Goal: Check status: Check status

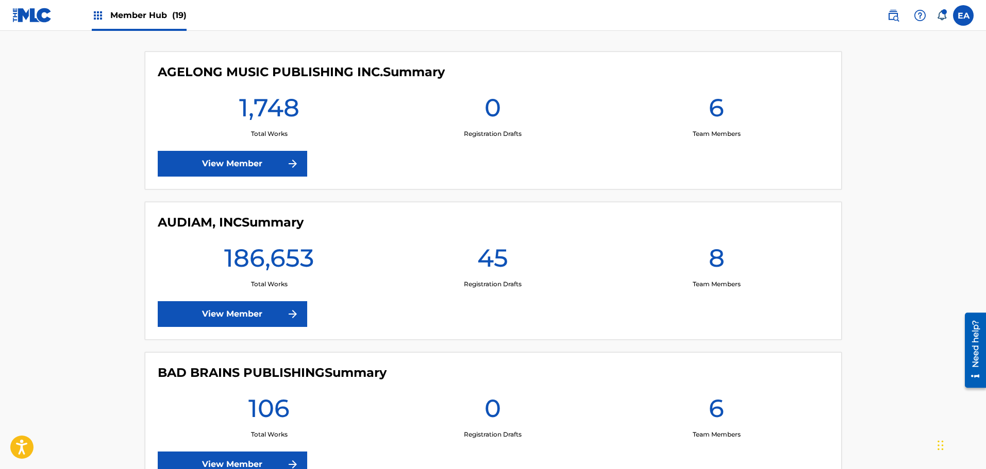
click at [242, 298] on div "AUDIAM, INC Summary 186,653 Total Works 45 Registration Drafts 8 Team Members V…" at bounding box center [493, 271] width 697 height 138
click at [244, 306] on link "View Member" at bounding box center [232, 314] width 149 height 26
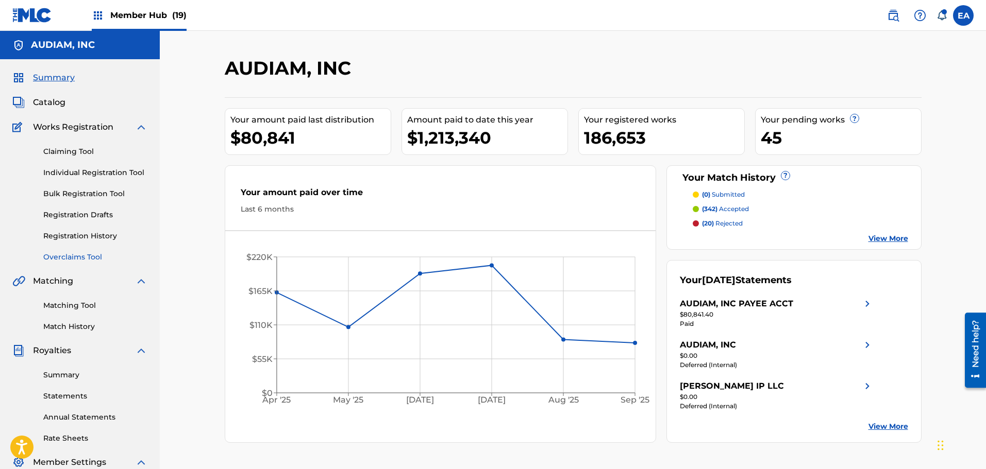
click at [82, 252] on link "Overclaims Tool" at bounding box center [95, 257] width 104 height 11
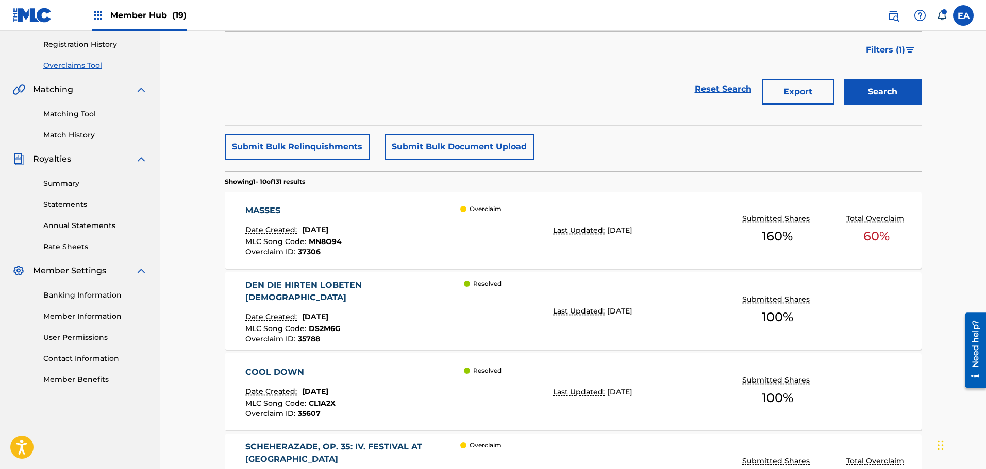
scroll to position [206, 0]
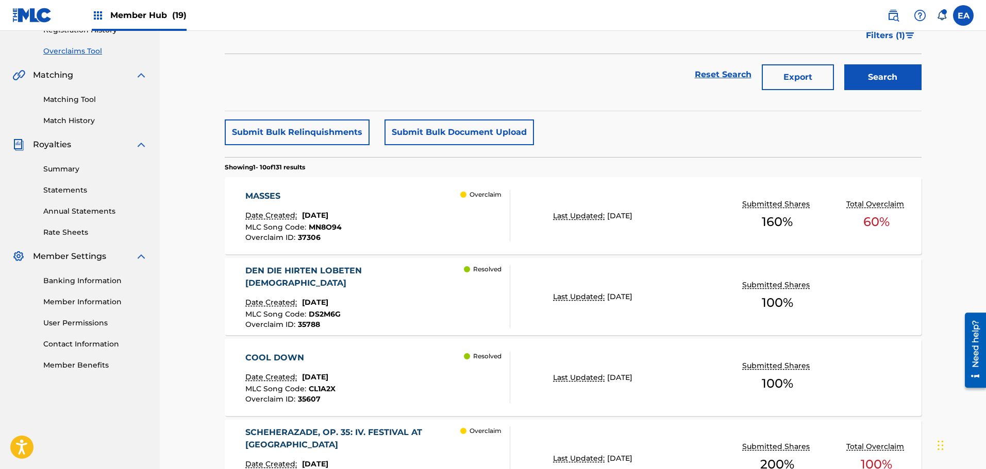
click at [405, 225] on div "MASSES Date Created: [DATE] MLC Song Code : MN8O94 Overclaim ID : 37306 Overcla…" at bounding box center [377, 216] width 265 height 52
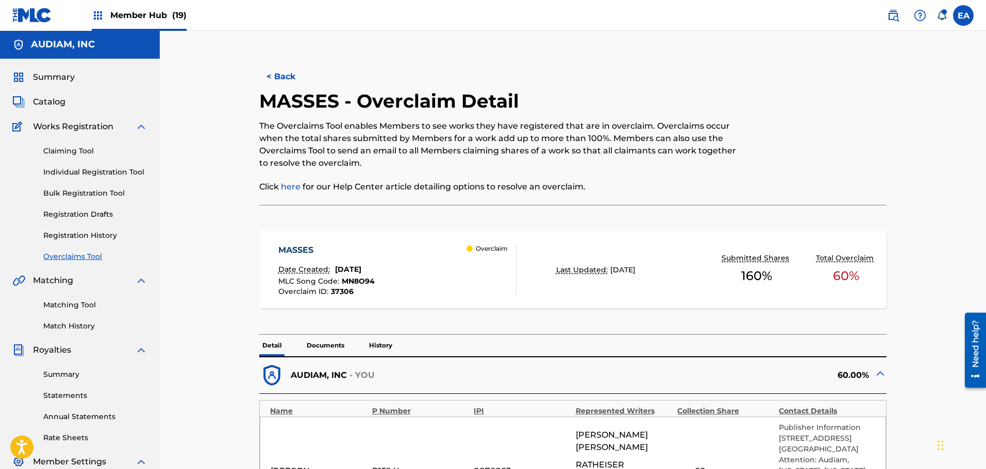
scroll to position [361, 0]
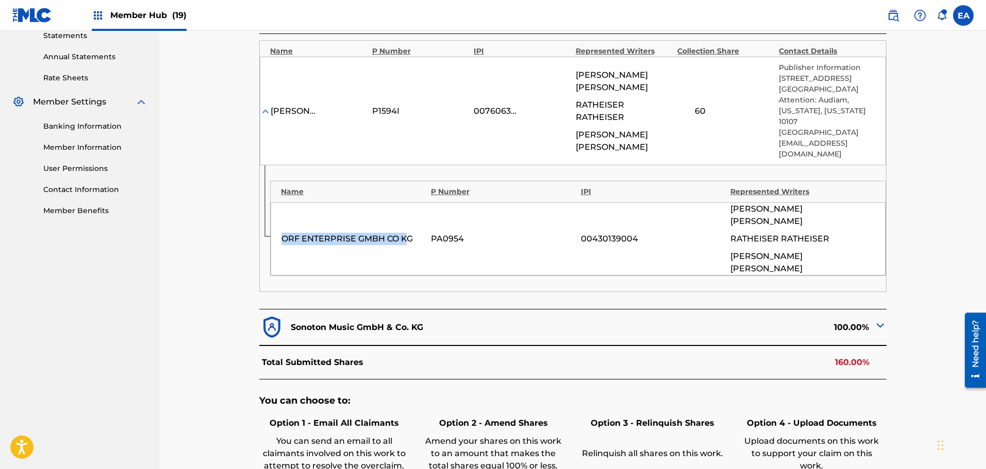
drag, startPoint x: 282, startPoint y: 201, endPoint x: 409, endPoint y: 201, distance: 126.7
click at [409, 233] on div "ORF ENTERPRISE GMBH CO KG" at bounding box center [353, 239] width 144 height 12
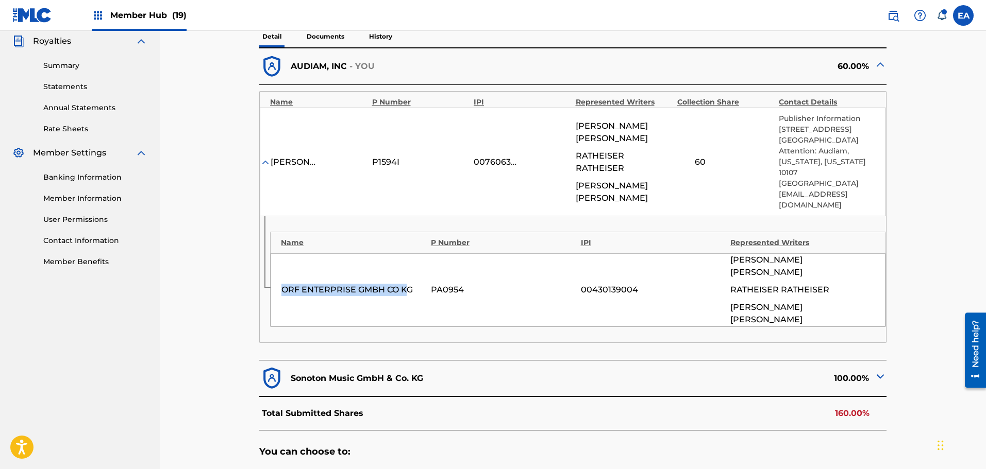
scroll to position [309, 0]
drag, startPoint x: 694, startPoint y: 151, endPoint x: 717, endPoint y: 153, distance: 23.8
click at [717, 157] on div "60" at bounding box center [700, 163] width 46 height 12
click at [706, 157] on div "60" at bounding box center [700, 163] width 46 height 12
click at [702, 157] on div "60" at bounding box center [700, 163] width 46 height 12
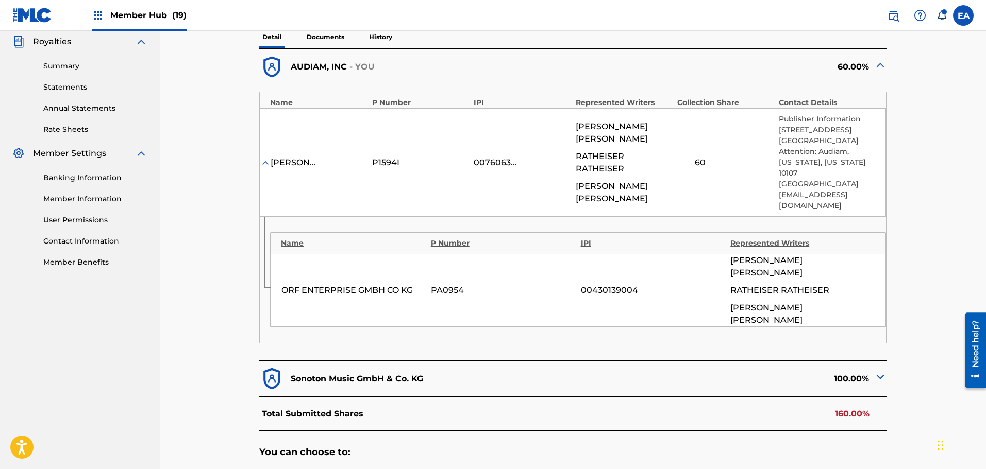
click at [702, 157] on div "60" at bounding box center [700, 163] width 46 height 12
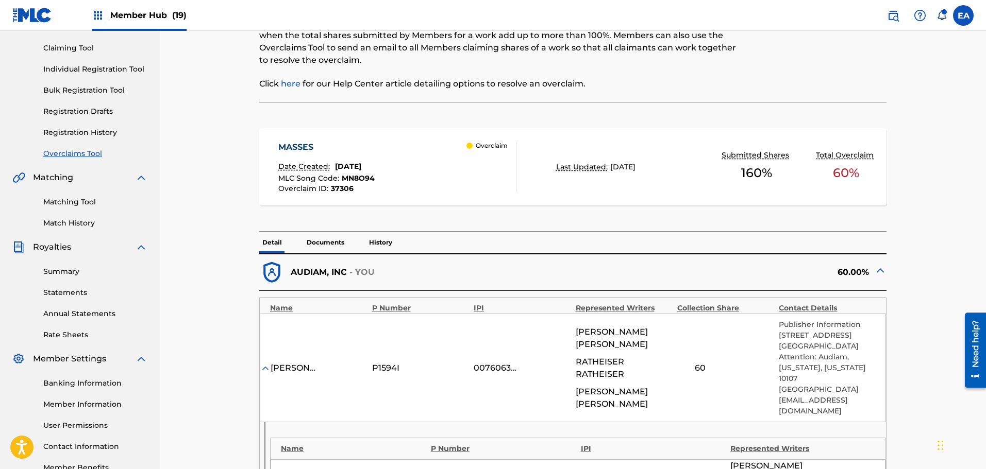
scroll to position [412, 0]
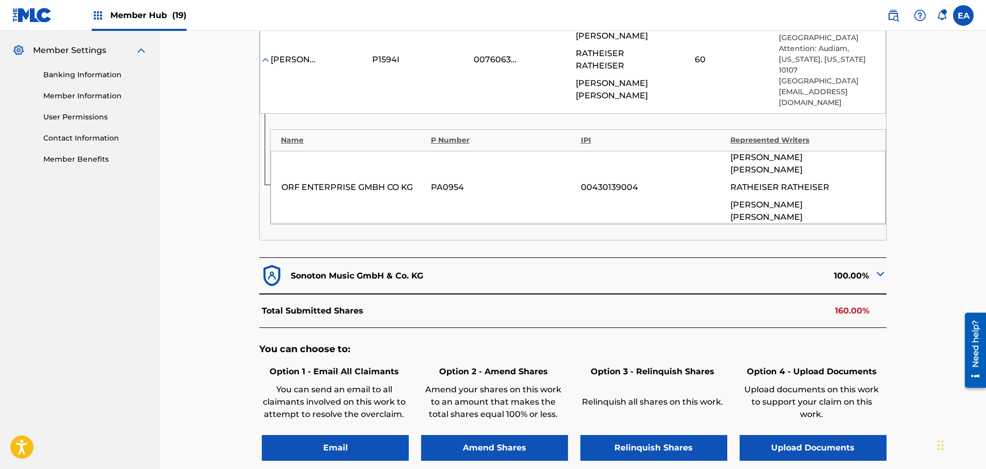
click at [408, 270] on p "Sonoton Music GmbH & Co. KG" at bounding box center [357, 276] width 132 height 12
click at [878, 268] on img at bounding box center [880, 274] width 12 height 12
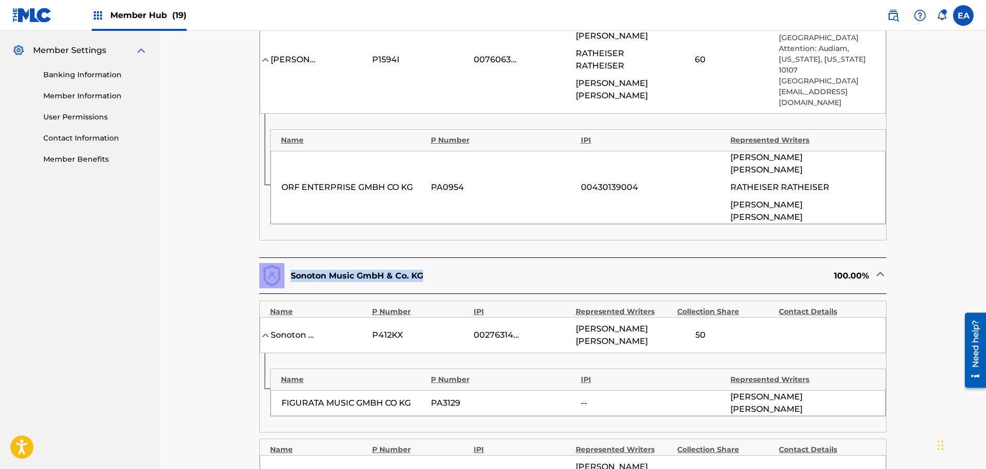
drag, startPoint x: 462, startPoint y: 233, endPoint x: 283, endPoint y: 230, distance: 179.3
click at [283, 263] on div "Sonoton Music GmbH & Co. KG" at bounding box center [415, 275] width 313 height 25
copy div "Sonoton Music GmbH & Co. KG"
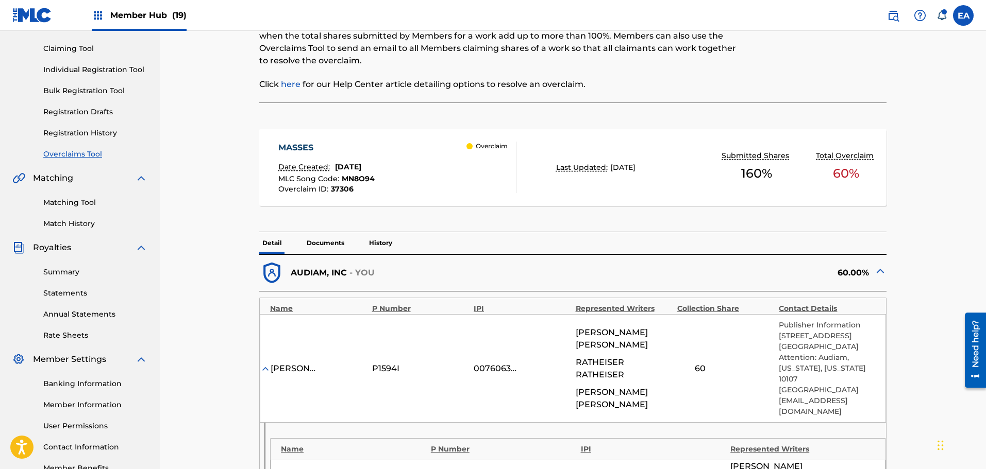
click at [375, 153] on div "MASSES" at bounding box center [326, 148] width 96 height 12
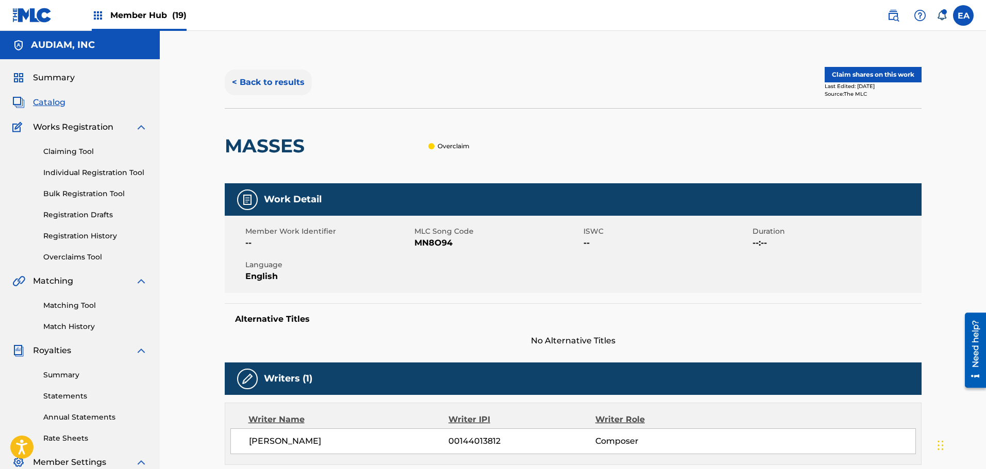
click at [273, 83] on button "< Back to results" at bounding box center [268, 83] width 87 height 26
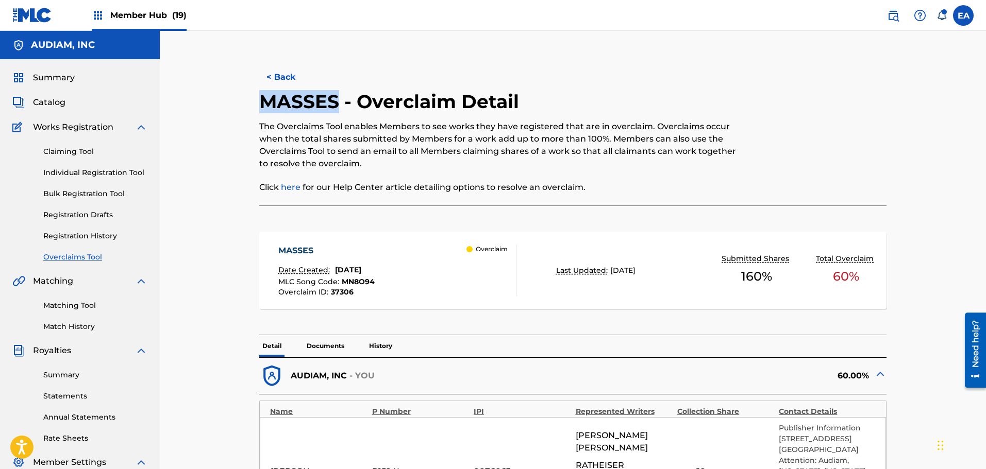
drag, startPoint x: 261, startPoint y: 101, endPoint x: 336, endPoint y: 106, distance: 75.4
click at [336, 106] on h2 "MASSES - Overclaim Detail" at bounding box center [391, 101] width 265 height 23
copy h2 "MASSES"
click at [103, 216] on link "Registration Drafts" at bounding box center [95, 215] width 104 height 11
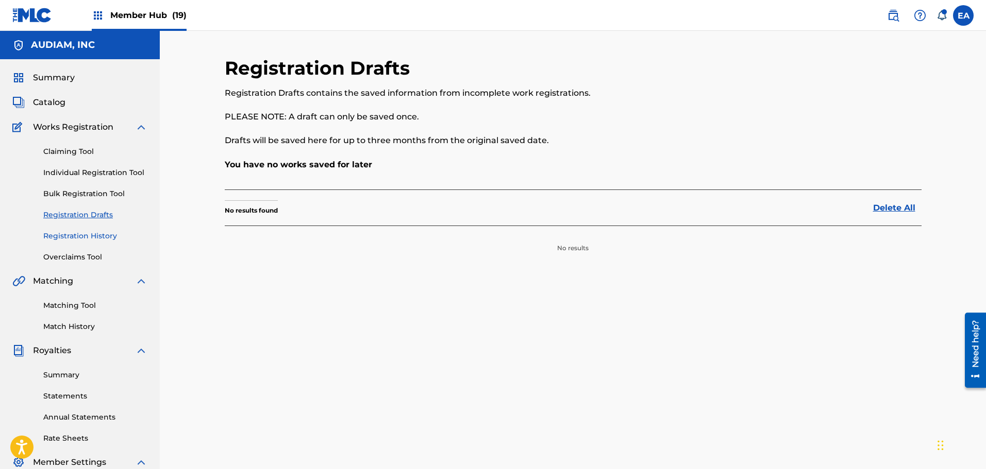
click at [104, 231] on link "Registration History" at bounding box center [95, 236] width 104 height 11
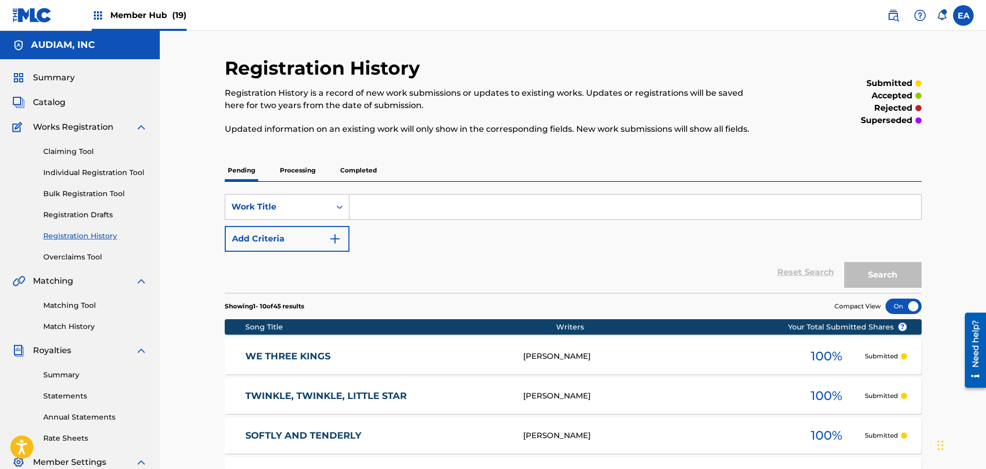
click at [391, 207] on input "Search Form" at bounding box center [634, 207] width 571 height 25
paste input "MASSES"
type input "MASSES"
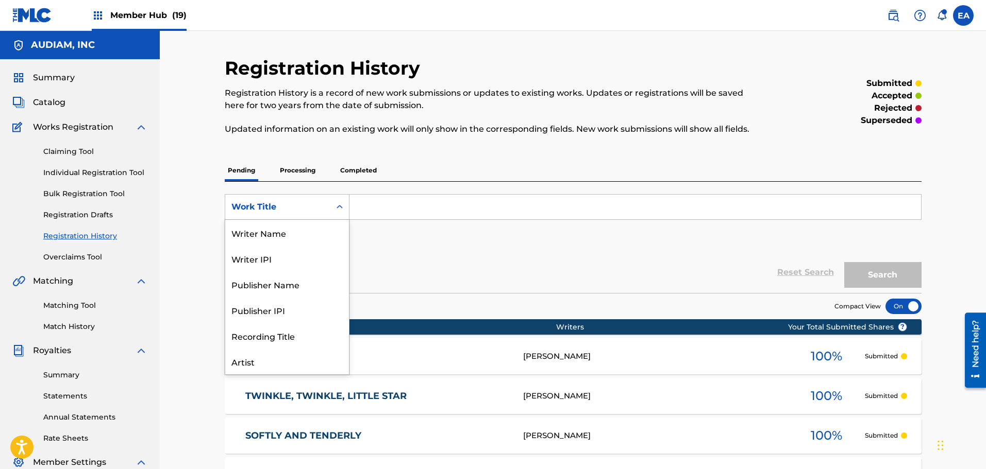
click at [312, 198] on div "Work Title" at bounding box center [277, 207] width 105 height 20
click at [473, 164] on div "Pending Processing Completed" at bounding box center [573, 171] width 697 height 22
click at [347, 204] on div "Search Form" at bounding box center [339, 207] width 19 height 19
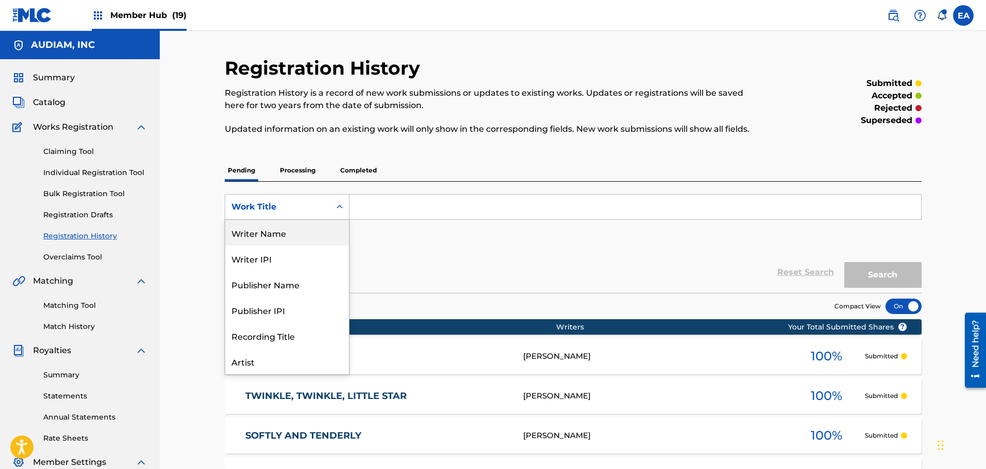
click at [308, 239] on div "Writer Name" at bounding box center [287, 233] width 124 height 26
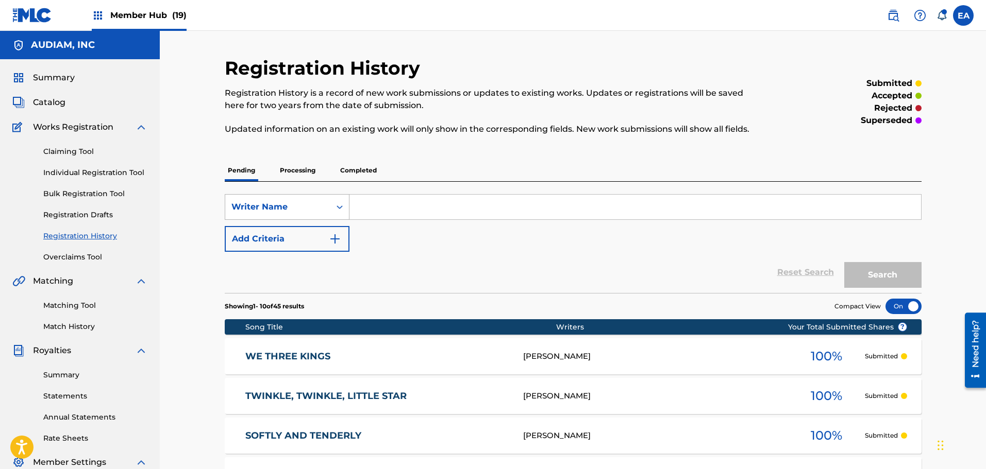
click at [330, 209] on div "Search Form" at bounding box center [339, 207] width 19 height 19
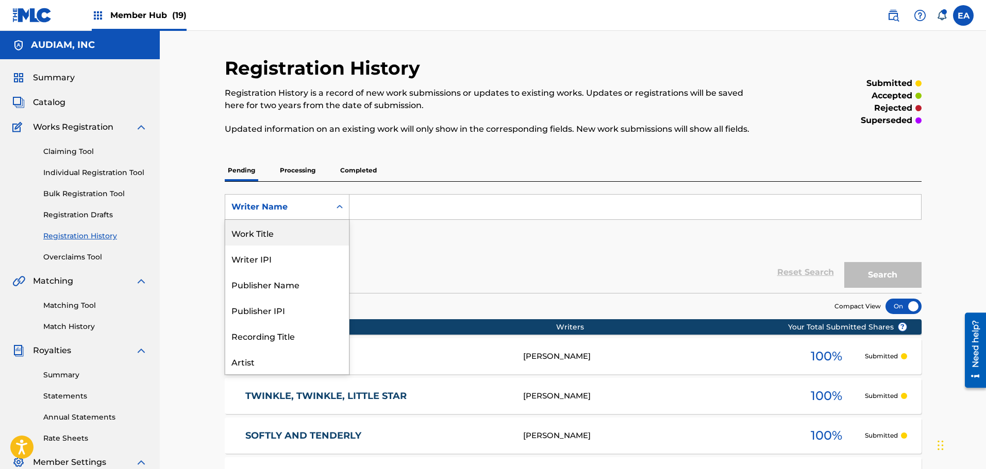
click at [307, 239] on div "Work Title" at bounding box center [287, 233] width 124 height 26
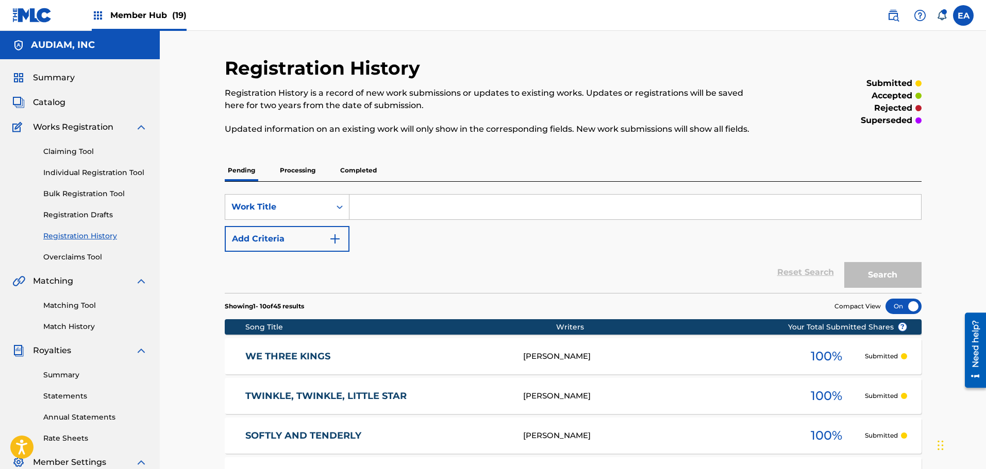
click at [384, 215] on input "Search Form" at bounding box center [634, 207] width 571 height 25
paste input "MASSES"
type input "MASSES"
click at [871, 281] on button "Search" at bounding box center [882, 275] width 77 height 26
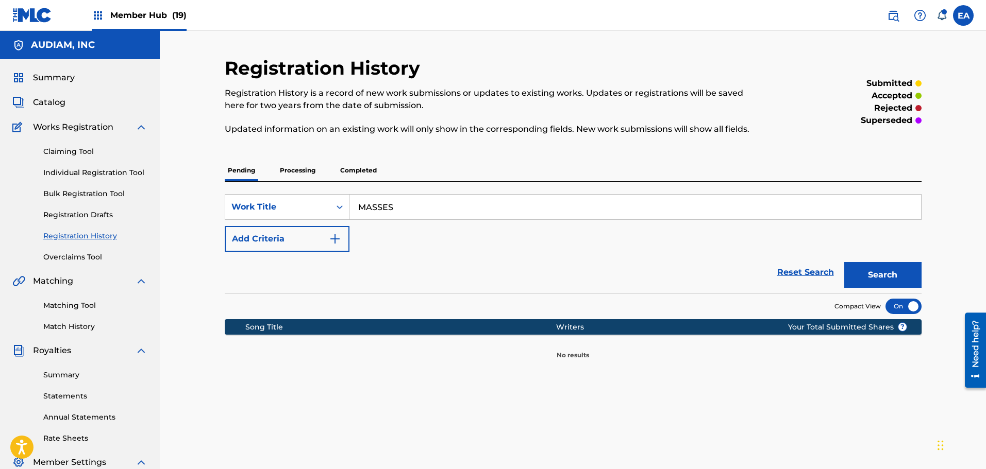
click at [520, 205] on input "MASSES" at bounding box center [634, 207] width 571 height 25
click at [334, 207] on div "Search Form" at bounding box center [339, 207] width 19 height 19
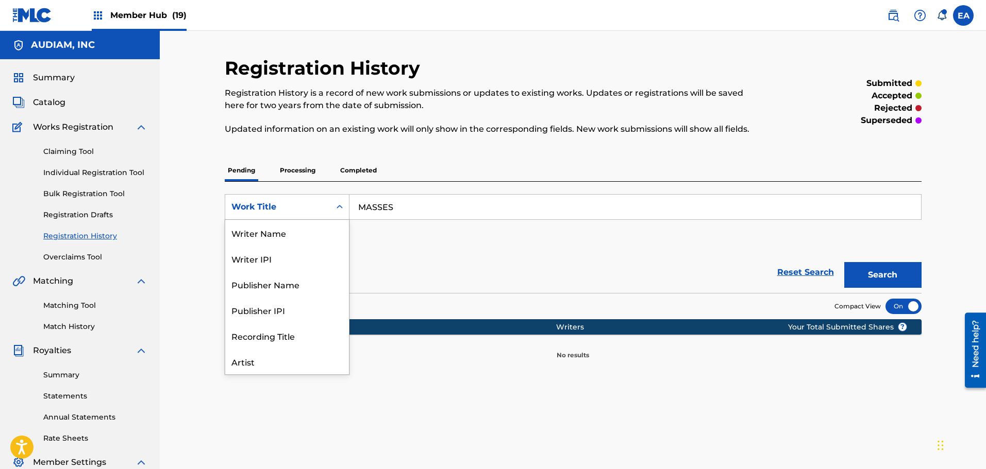
scroll to position [52, 0]
click at [464, 106] on p "Registration History is a record of new work submissions or updates to existing…" at bounding box center [493, 99] width 536 height 25
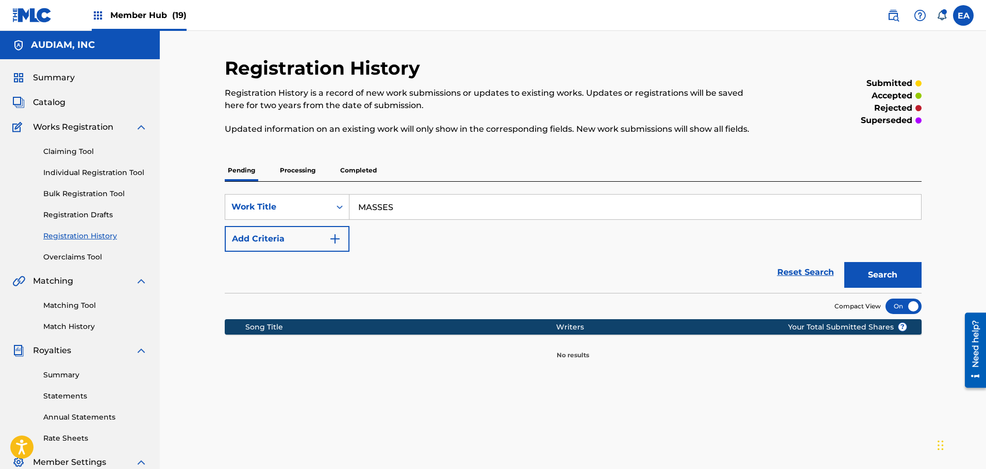
click at [345, 165] on p "Completed" at bounding box center [358, 171] width 43 height 22
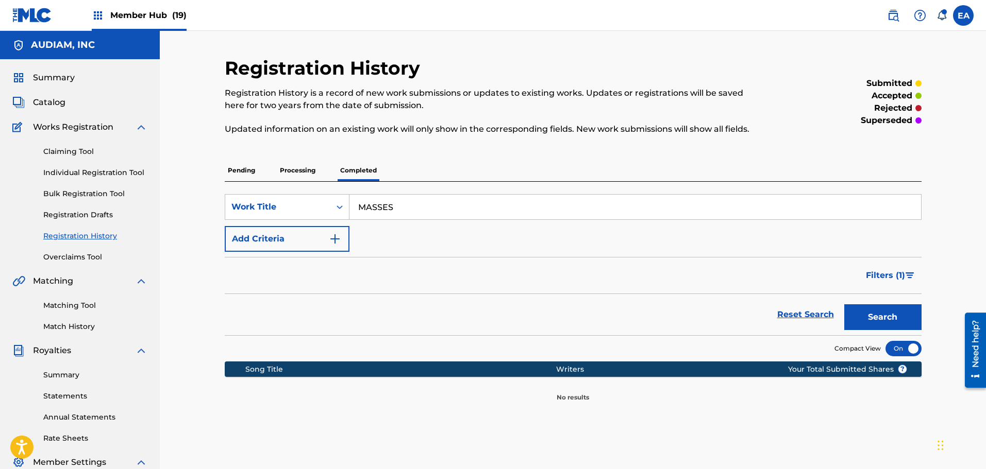
click at [398, 208] on input "MASSES" at bounding box center [634, 207] width 571 height 25
click at [867, 310] on button "Search" at bounding box center [882, 318] width 77 height 26
click at [300, 167] on p "Processing" at bounding box center [298, 171] width 42 height 22
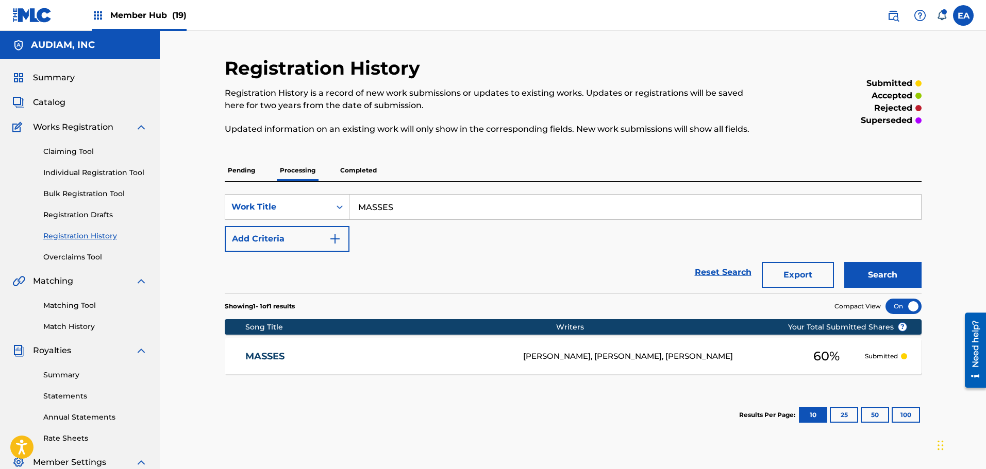
click at [408, 205] on input "MASSES" at bounding box center [634, 207] width 571 height 25
click at [890, 279] on button "Search" at bounding box center [882, 275] width 77 height 26
click at [493, 356] on link "MASSES" at bounding box center [377, 357] width 264 height 12
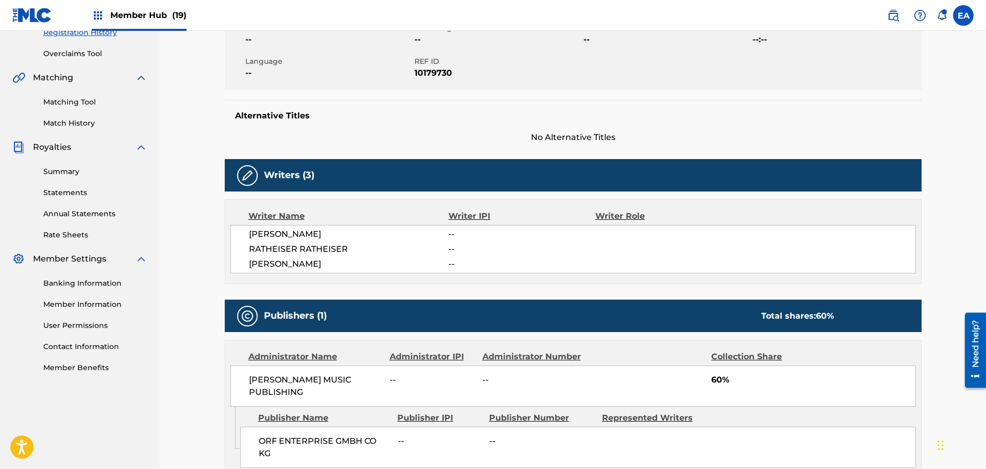
scroll to position [58, 0]
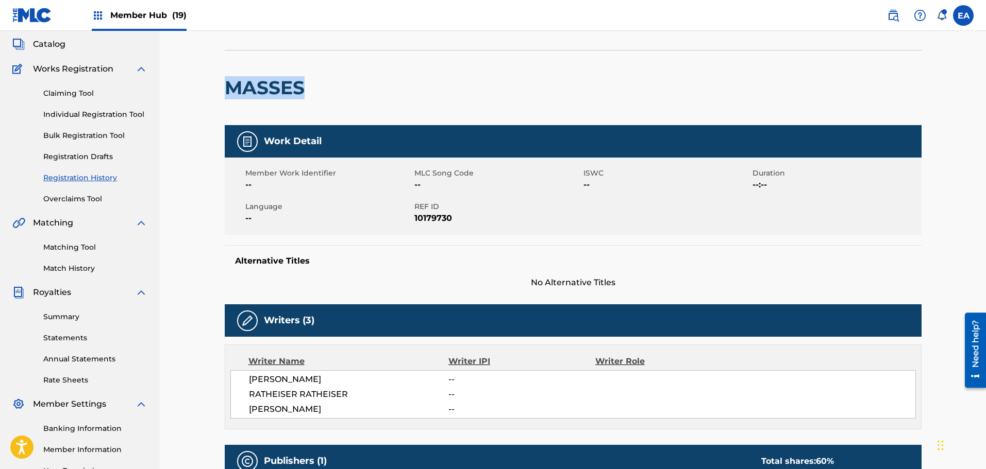
drag, startPoint x: 230, startPoint y: 82, endPoint x: 301, endPoint y: 89, distance: 70.9
click at [301, 89] on h2 "MASSES" at bounding box center [267, 87] width 85 height 23
copy h2 "MASSES"
drag, startPoint x: 390, startPoint y: 74, endPoint x: 390, endPoint y: 83, distance: 9.3
click at [390, 83] on div at bounding box center [390, 87] width 160 height 75
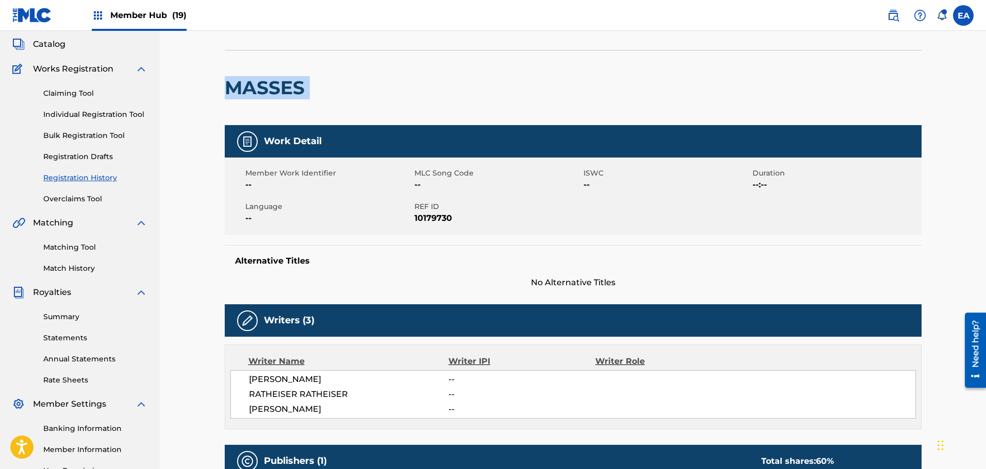
drag, startPoint x: 386, startPoint y: 106, endPoint x: 226, endPoint y: 87, distance: 161.3
click at [226, 87] on div "MASSES" at bounding box center [573, 87] width 697 height 75
copy div "MASSES"
drag, startPoint x: 445, startPoint y: 81, endPoint x: 439, endPoint y: 84, distance: 6.0
click at [444, 81] on div at bounding box center [390, 87] width 160 height 75
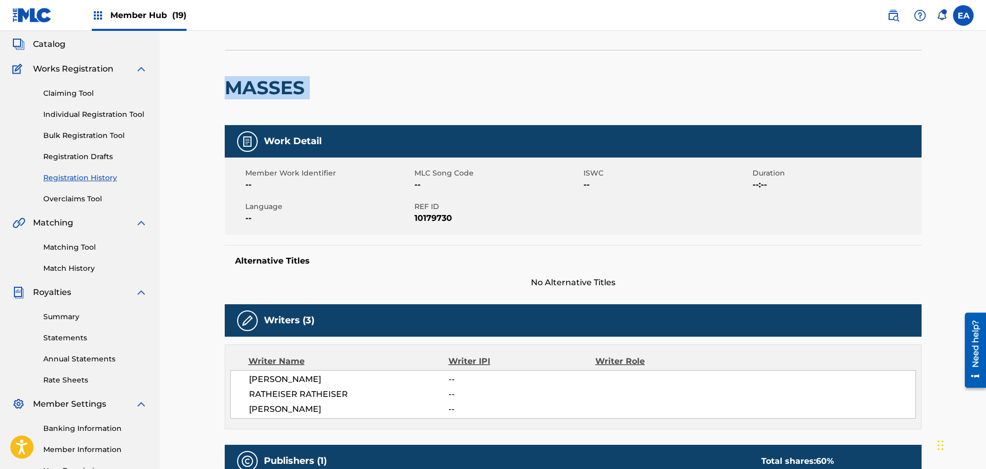
click at [317, 85] on div at bounding box center [390, 87] width 160 height 75
drag, startPoint x: 300, startPoint y: 87, endPoint x: 229, endPoint y: 86, distance: 71.1
click at [229, 86] on h2 "MASSES" at bounding box center [267, 87] width 85 height 23
copy h2 "MASSES"
